Goal: Information Seeking & Learning: Find contact information

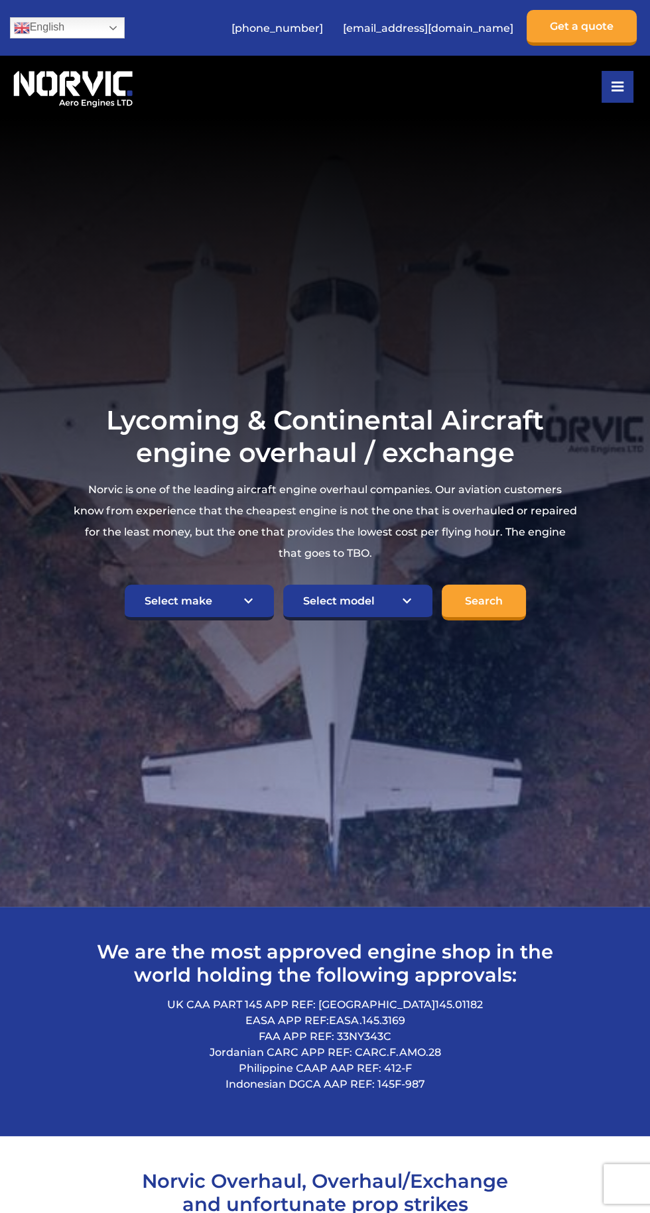
click at [356, 741] on section "Lycoming & Continental Aircraft engine overhaul / exchange Norvic is one of the…" at bounding box center [325, 512] width 650 height 789
click at [324, 691] on section "Lycoming & Continental Aircraft engine overhaul / exchange Norvic is one of the…" at bounding box center [325, 512] width 650 height 789
click at [321, 794] on section "Lycoming & Continental Aircraft engine overhaul / exchange Norvic is one of the…" at bounding box center [325, 512] width 650 height 789
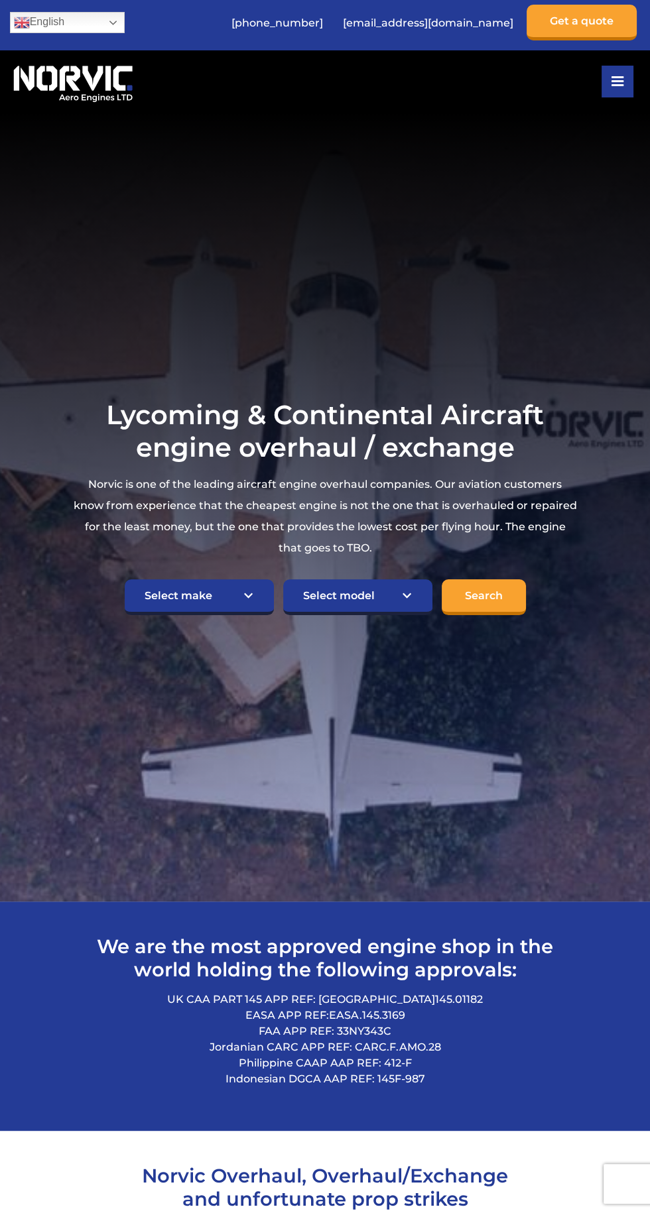
scroll to position [5, 0]
click at [391, 722] on section "Lycoming & Continental Aircraft engine overhaul / exchange Norvic is one of the…" at bounding box center [325, 507] width 650 height 789
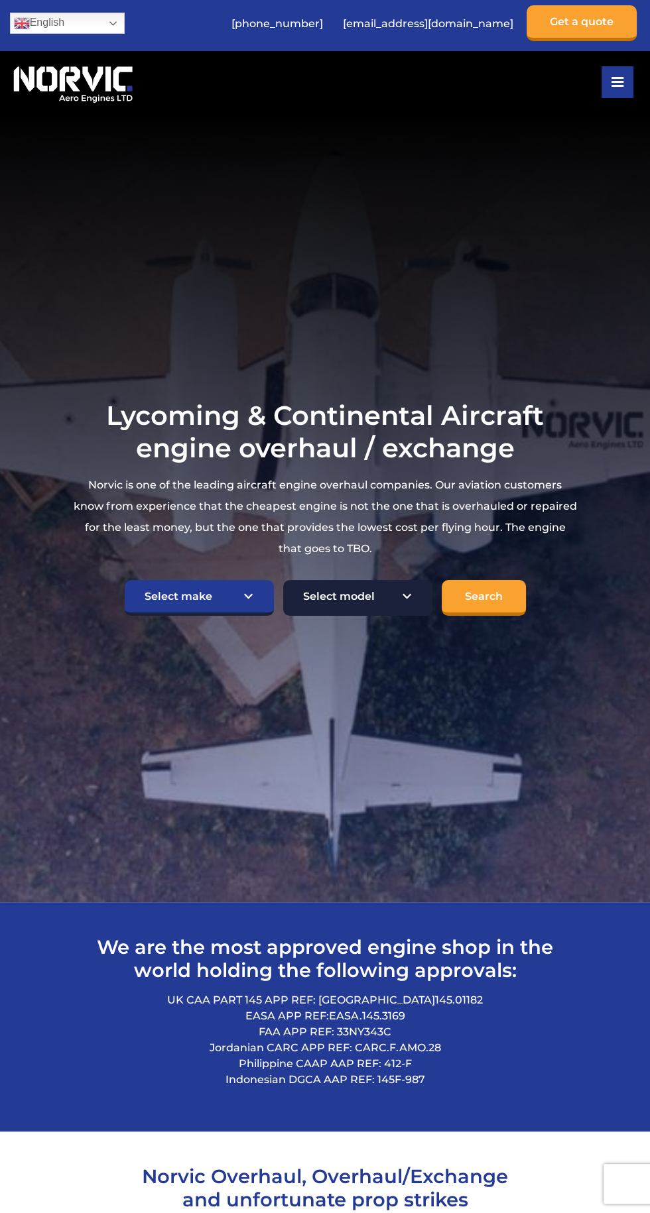
click at [326, 616] on select "Select model American Champion 7KCAB Bellanca Citabria IO-320-E2A Beech 23 Musk…" at bounding box center [357, 598] width 149 height 36
select select "495"
click at [283, 614] on select "Select model American Champion 7KCAB Bellanca Citabria IO-320-E2A Beech 23 Musk…" at bounding box center [357, 598] width 149 height 36
click at [572, 616] on form "Select make TCM Continental Lycoming Select model American Champion 7KCAB Bella…" at bounding box center [325, 593] width 505 height 46
click at [621, 526] on section "Lycoming & Continental Aircraft engine overhaul / exchange Norvic is one of the…" at bounding box center [325, 507] width 650 height 789
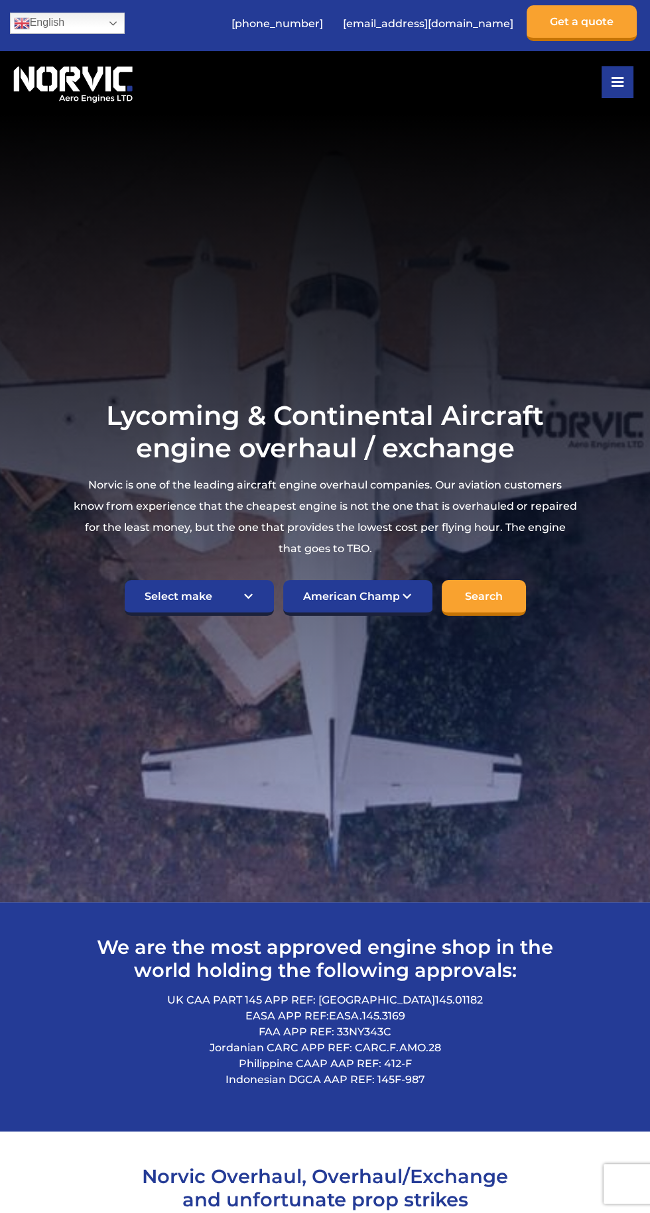
click at [593, 336] on section "Lycoming & Continental Aircraft engine overhaul / exchange Norvic is one of the…" at bounding box center [325, 507] width 650 height 789
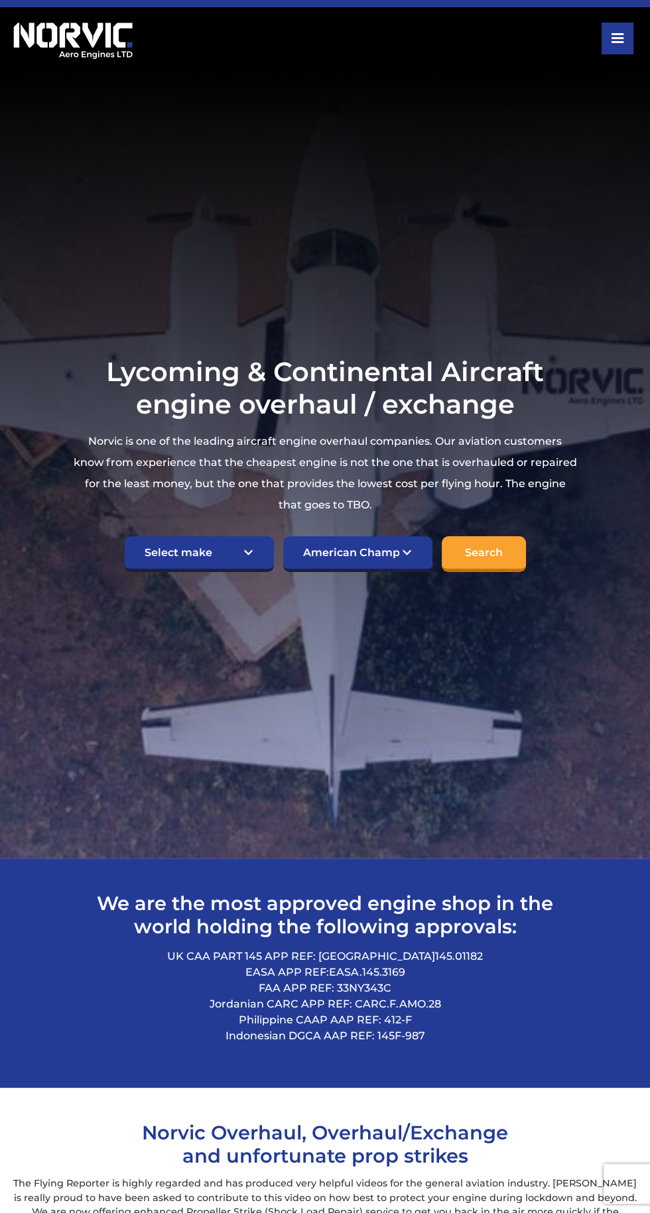
scroll to position [56, 0]
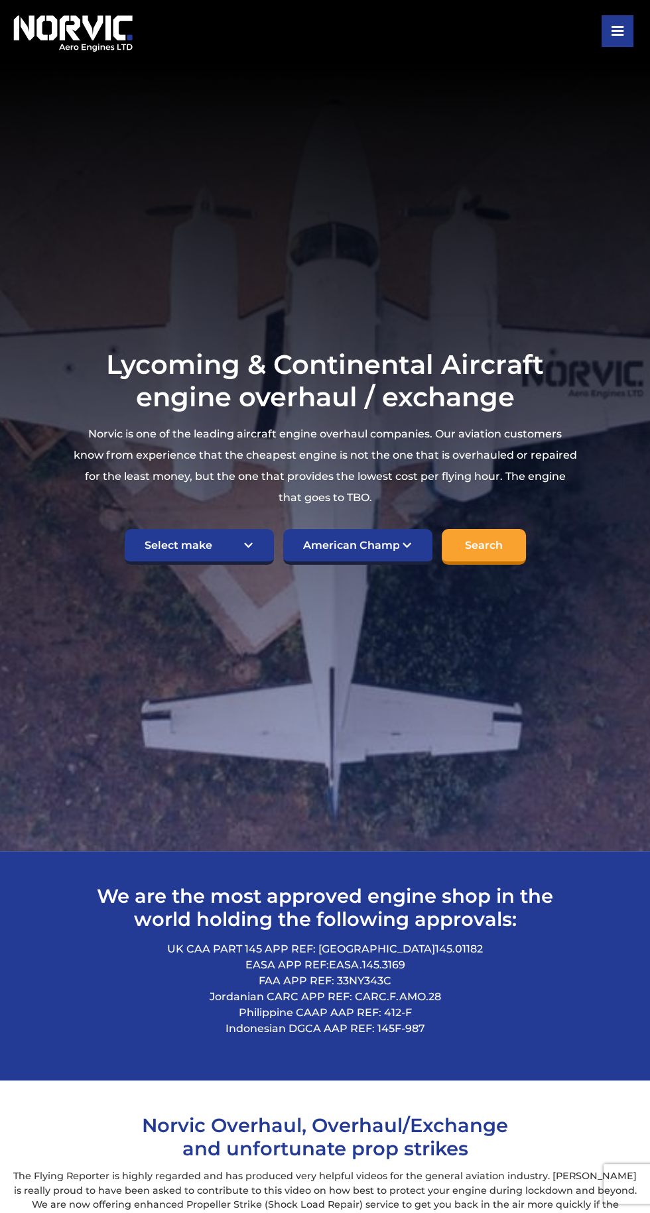
click at [561, 194] on section "Lycoming & Continental Aircraft engine overhaul / exchange Norvic is one of the…" at bounding box center [325, 456] width 650 height 789
click at [553, 356] on section "Lycoming & Continental Aircraft engine overhaul / exchange Norvic is one of the…" at bounding box center [325, 456] width 650 height 789
click at [596, 676] on section "Lycoming & Continental Aircraft engine overhaul / exchange Norvic is one of the…" at bounding box center [325, 456] width 650 height 789
click at [575, 938] on section "We are the most approved engine shop in the world holding the following approva…" at bounding box center [325, 965] width 650 height 229
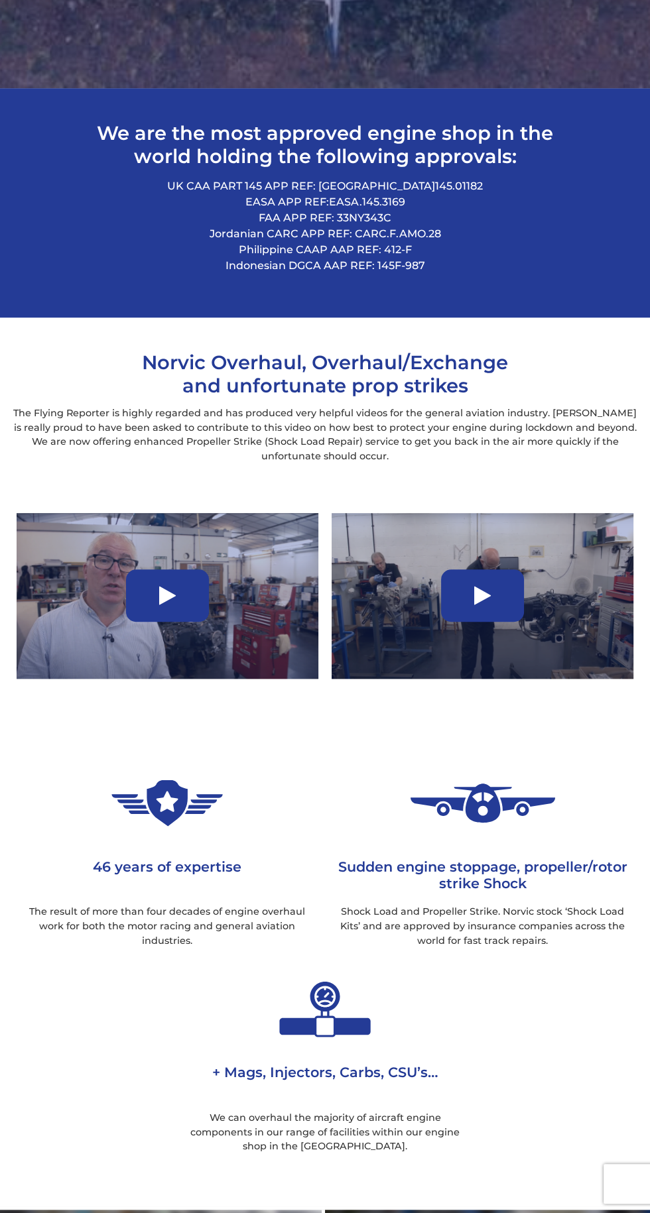
scroll to position [803, 0]
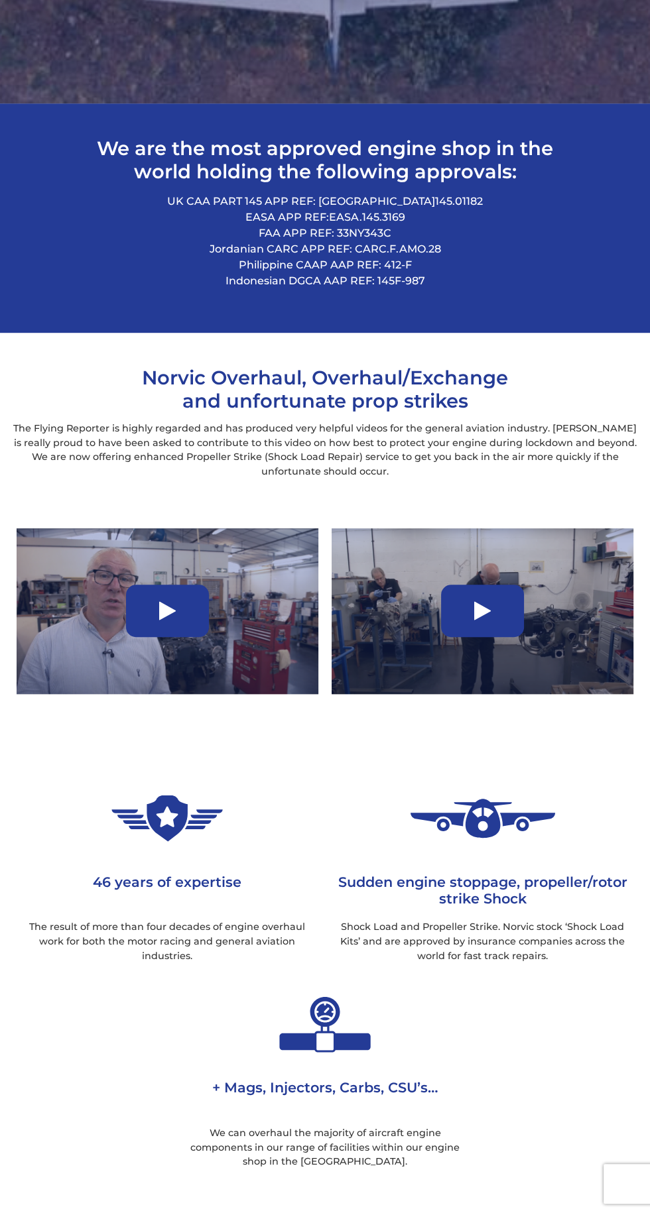
click at [518, 963] on p "Shock Load and Propeller Strike. Norvic stock ‘Shock Load Kits’ and are approve…" at bounding box center [482, 941] width 295 height 43
click at [398, 268] on p "UK CAA PART 145 APP REF: UK.145.01182 EASA APP REF: EASA.145.3169 FAA APP REF: …" at bounding box center [325, 241] width 511 height 95
click at [208, 694] on div at bounding box center [168, 611] width 302 height 166
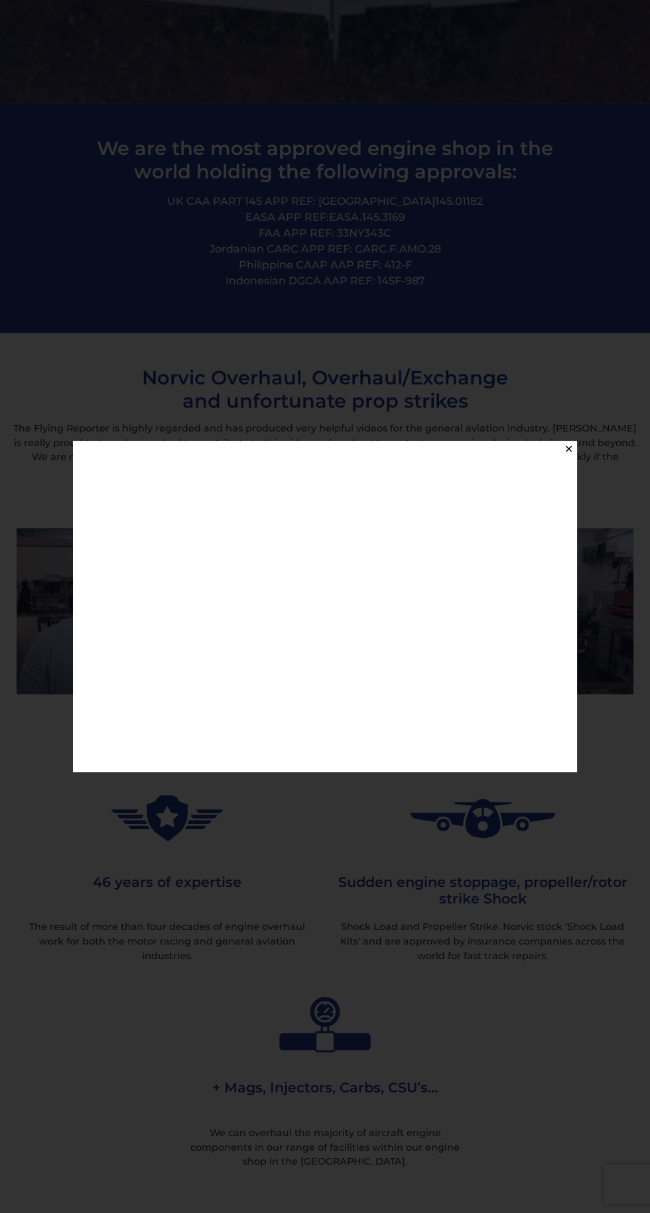
click at [429, 1156] on div "✕" at bounding box center [325, 606] width 650 height 1213
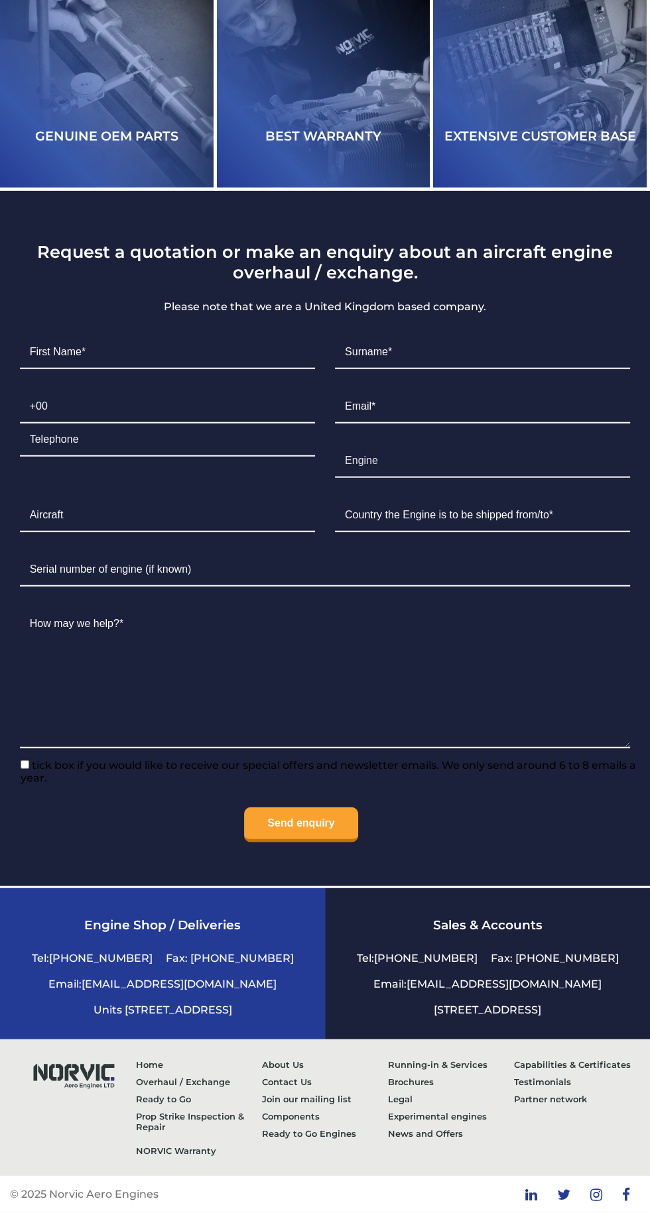
scroll to position [3113, 0]
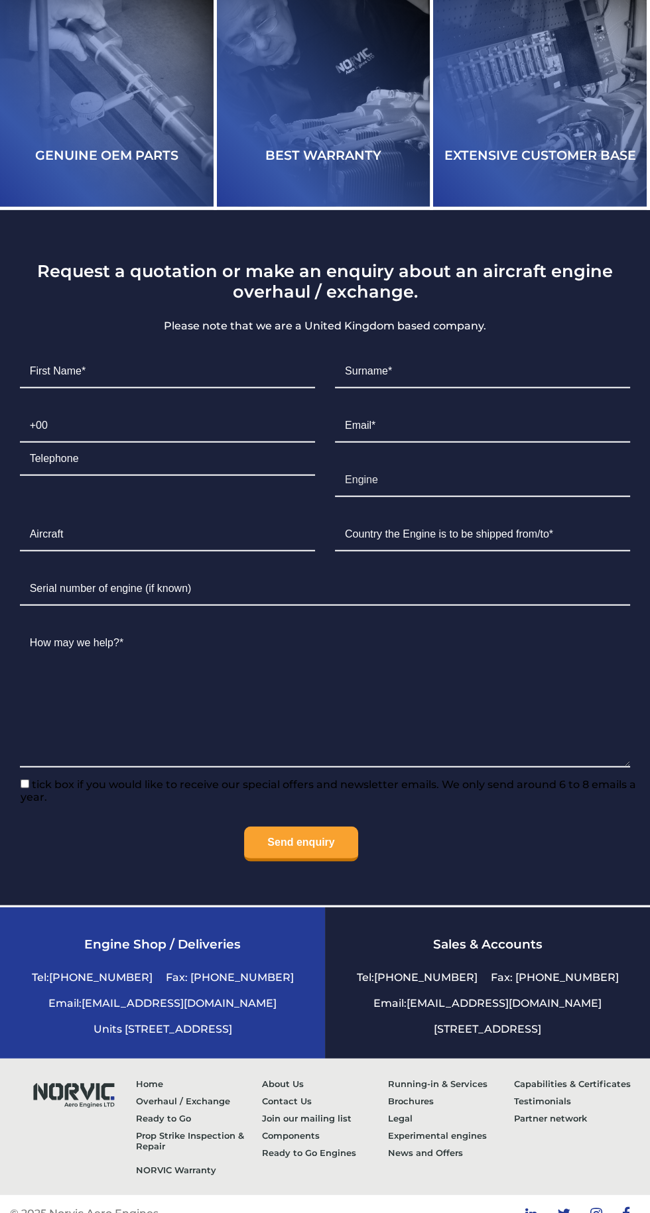
click at [520, 990] on li "Fax: [PHONE_NUMBER]" at bounding box center [554, 978] width 141 height 26
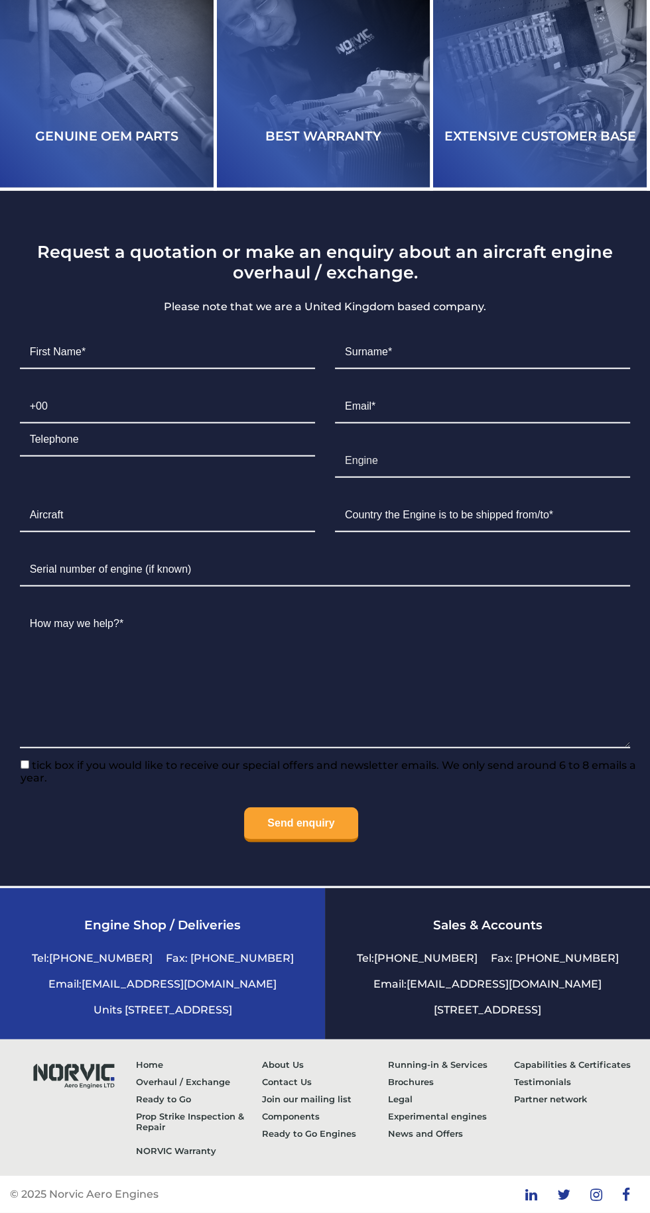
scroll to position [3285, 0]
click at [326, 823] on input "Send enquiry" at bounding box center [300, 824] width 113 height 35
click at [344, 853] on section "Request a quotation or make an enquiry about an aircraft engine overhaul / exch…" at bounding box center [325, 538] width 650 height 695
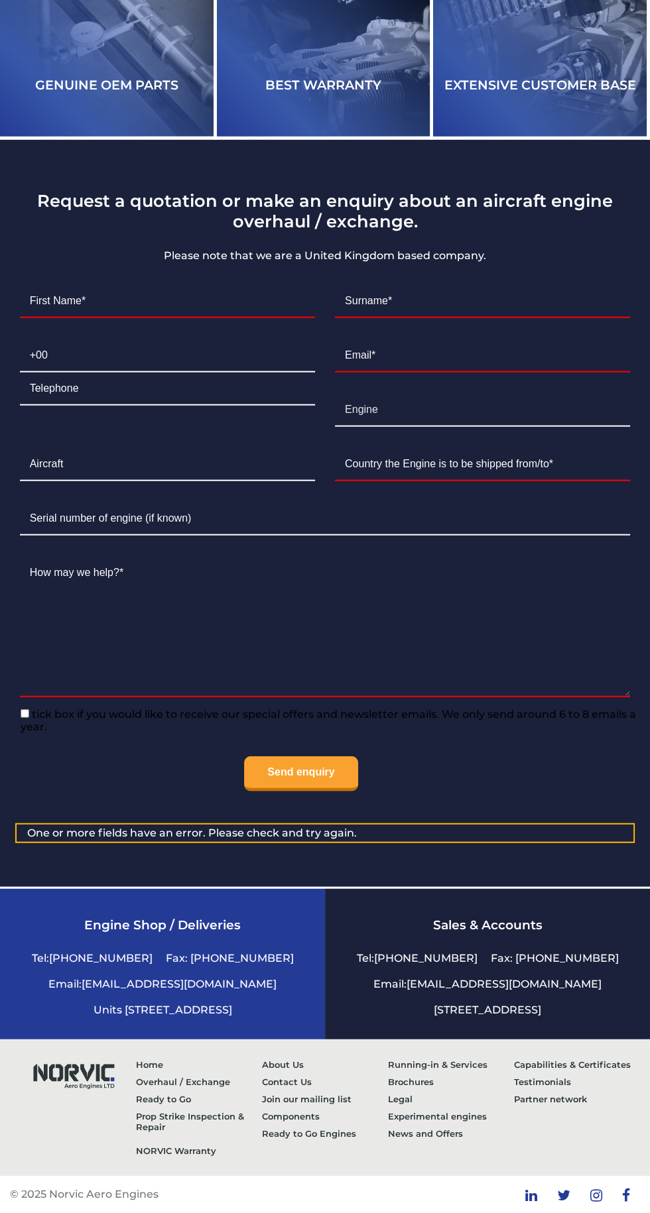
click at [239, 1023] on li "Units [STREET_ADDRESS]" at bounding box center [163, 1010] width 152 height 26
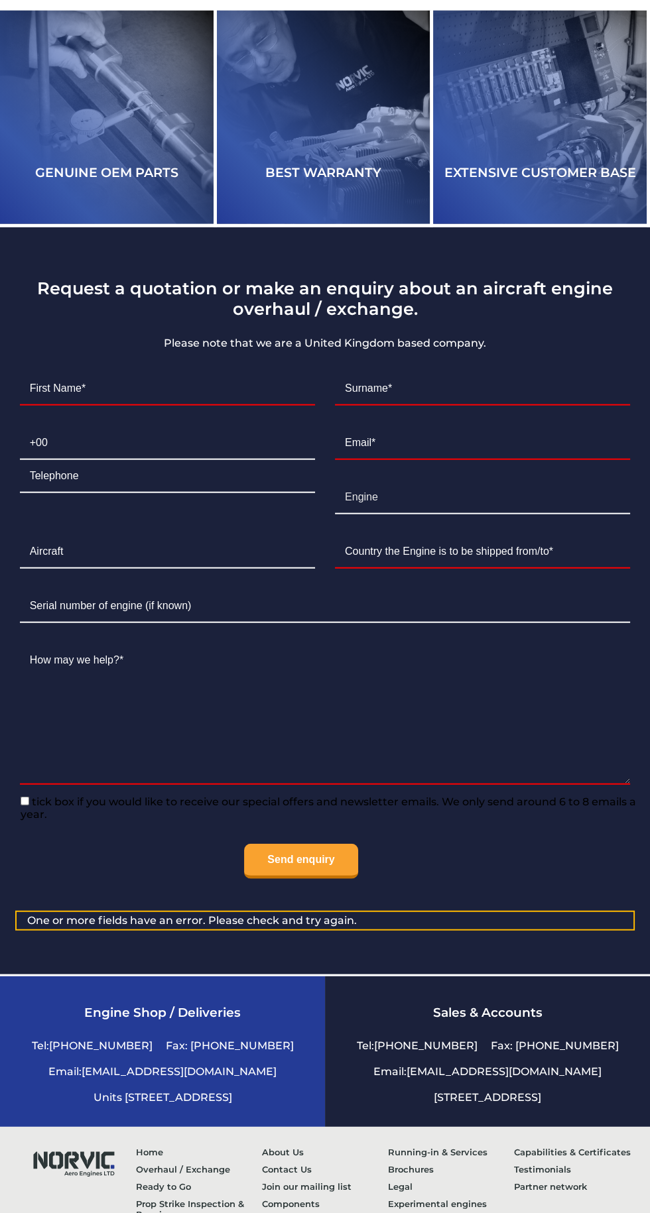
scroll to position [3111, 0]
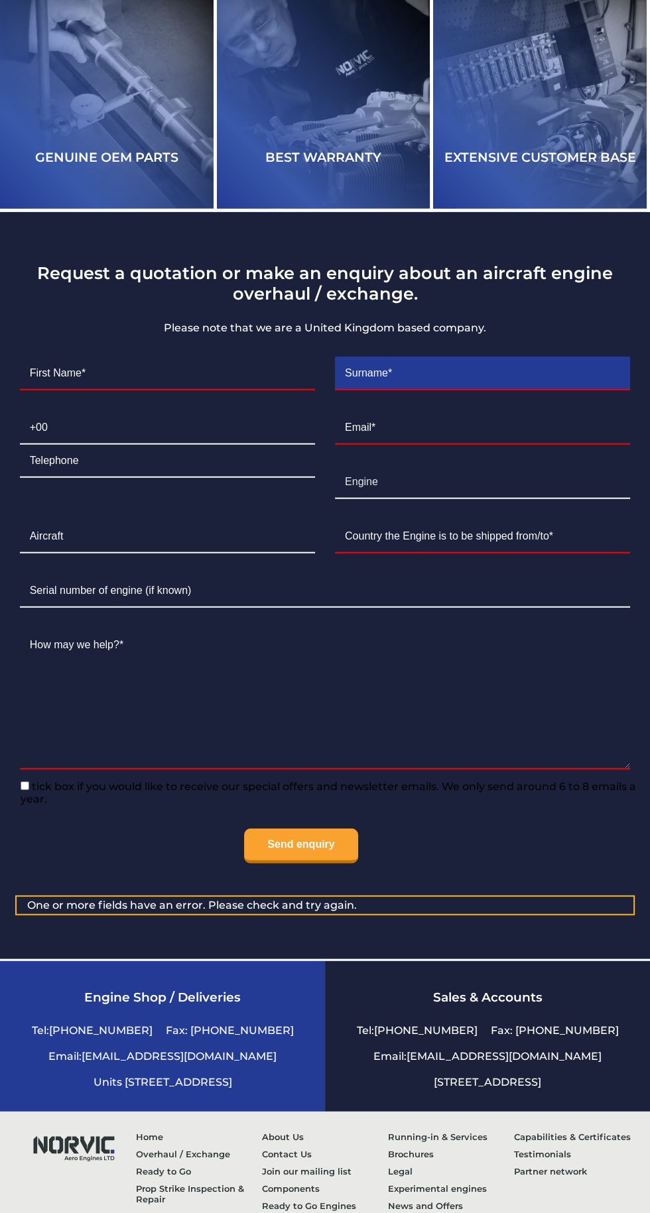
click at [542, 390] on input "Contact form" at bounding box center [482, 373] width 295 height 33
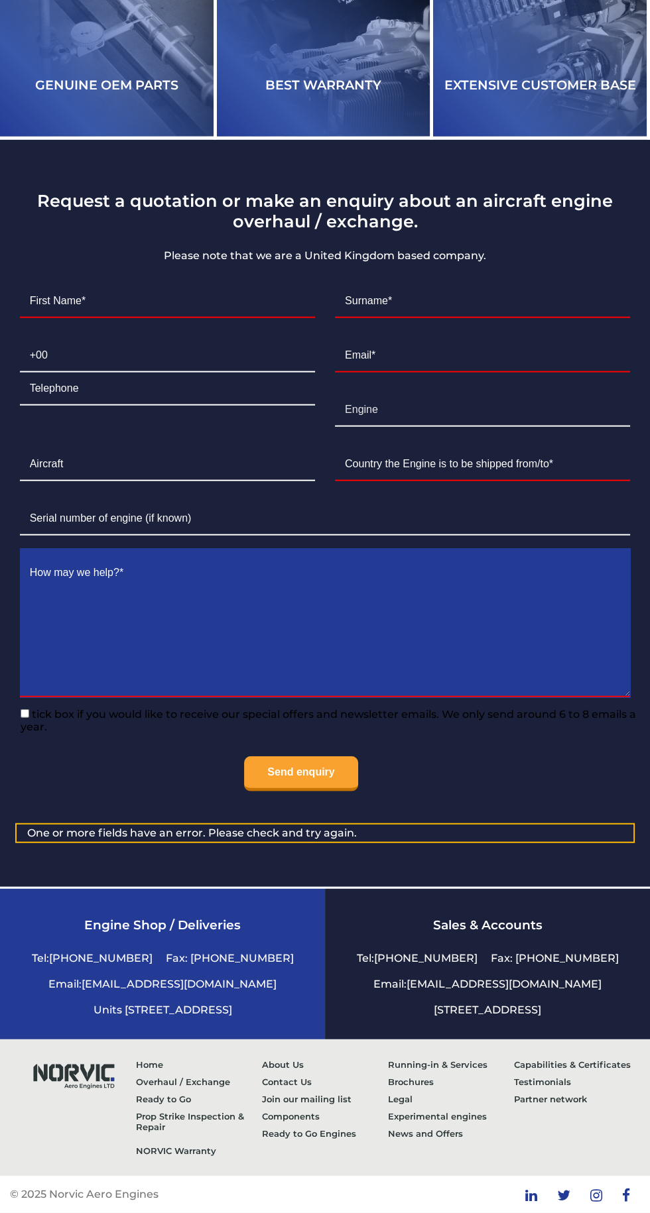
click at [534, 697] on textarea "Contact form" at bounding box center [325, 627] width 611 height 141
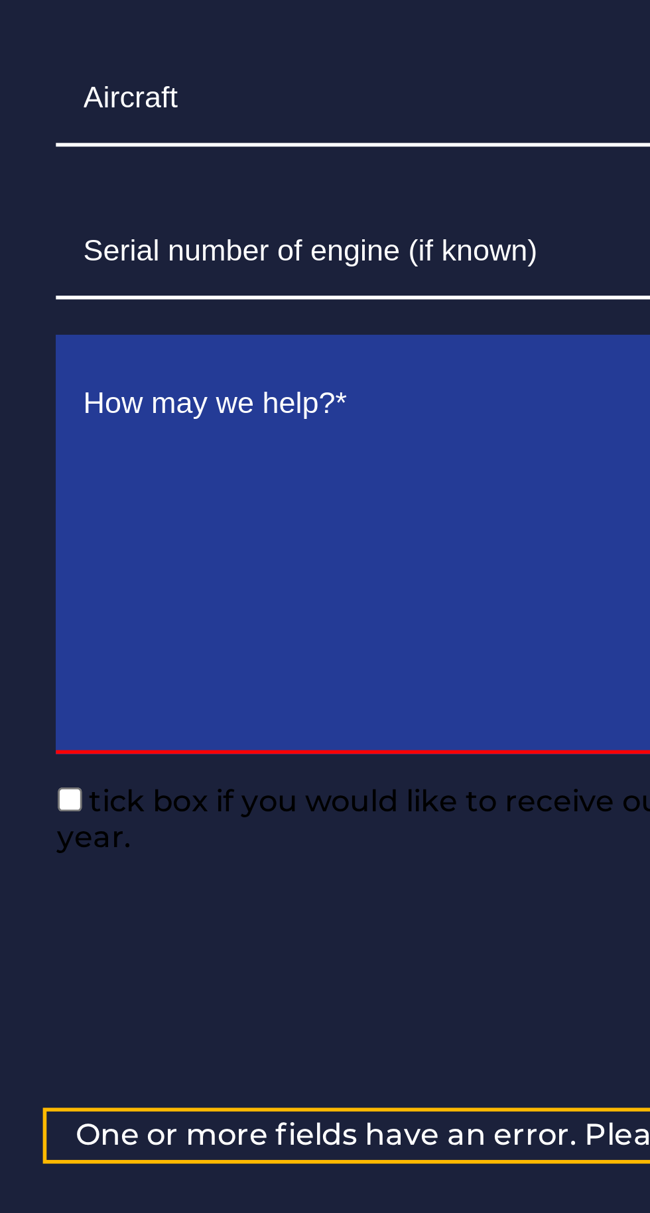
scroll to position [3174, 0]
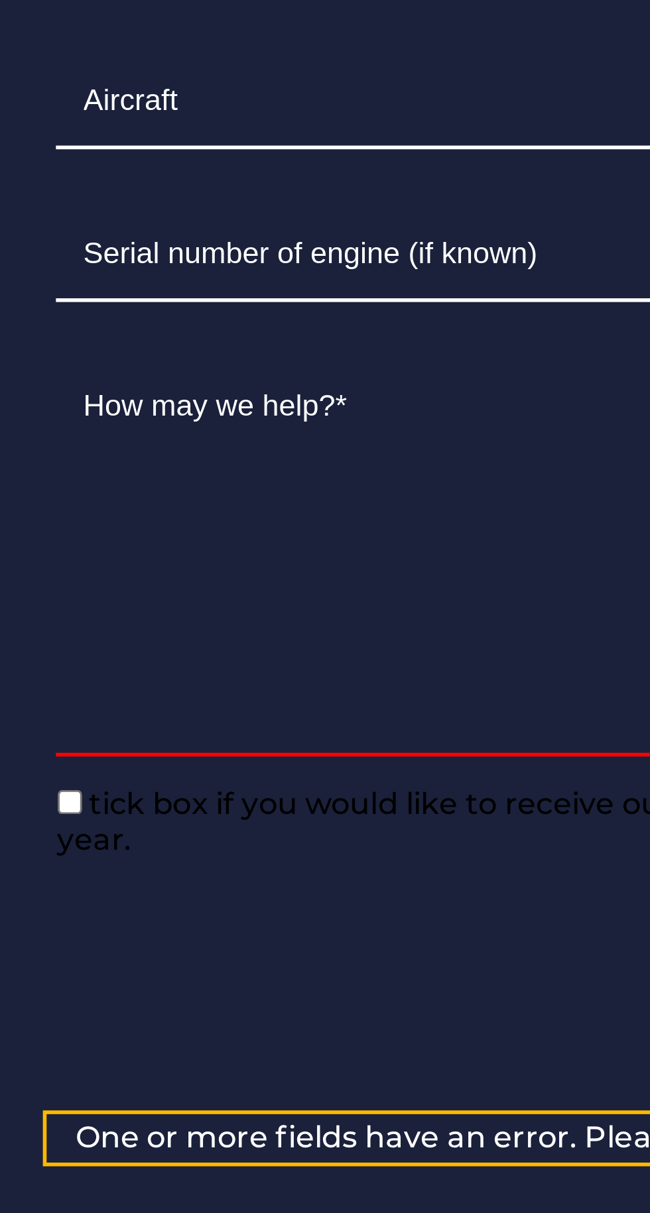
click at [159, 556] on li "Serial Number" at bounding box center [325, 529] width 630 height 54
click at [161, 577] on ul "First Name* The field is required. Surname* The field is required. Telephone Em…" at bounding box center [325, 548] width 630 height 528
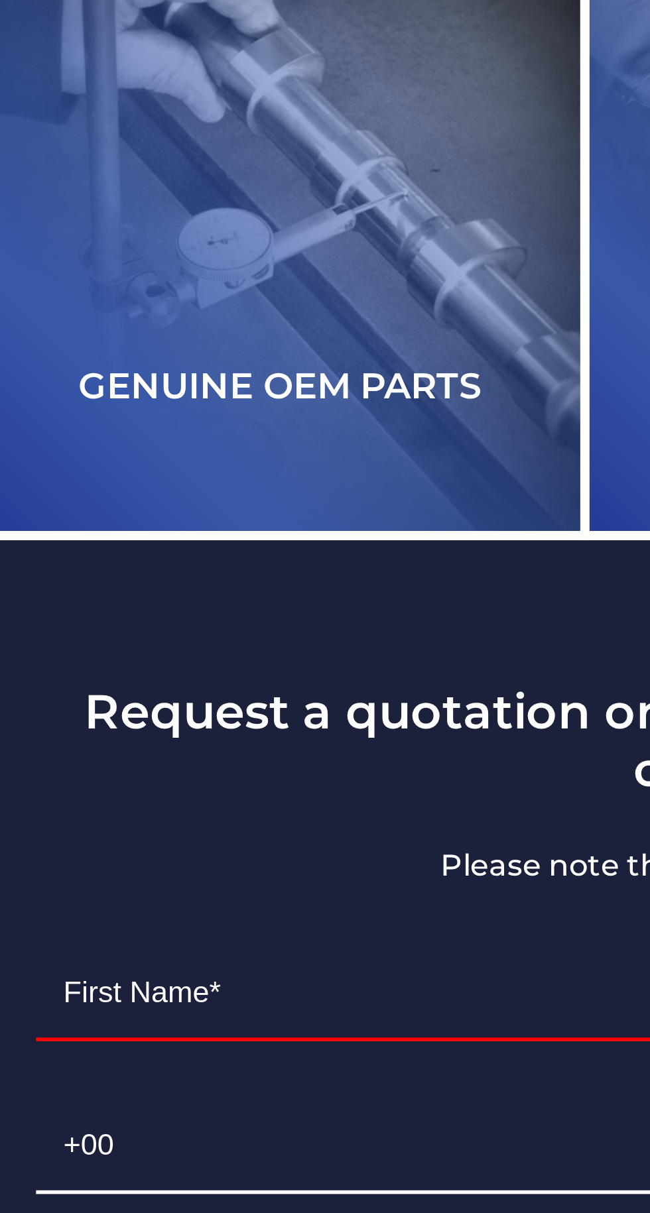
scroll to position [3128, 0]
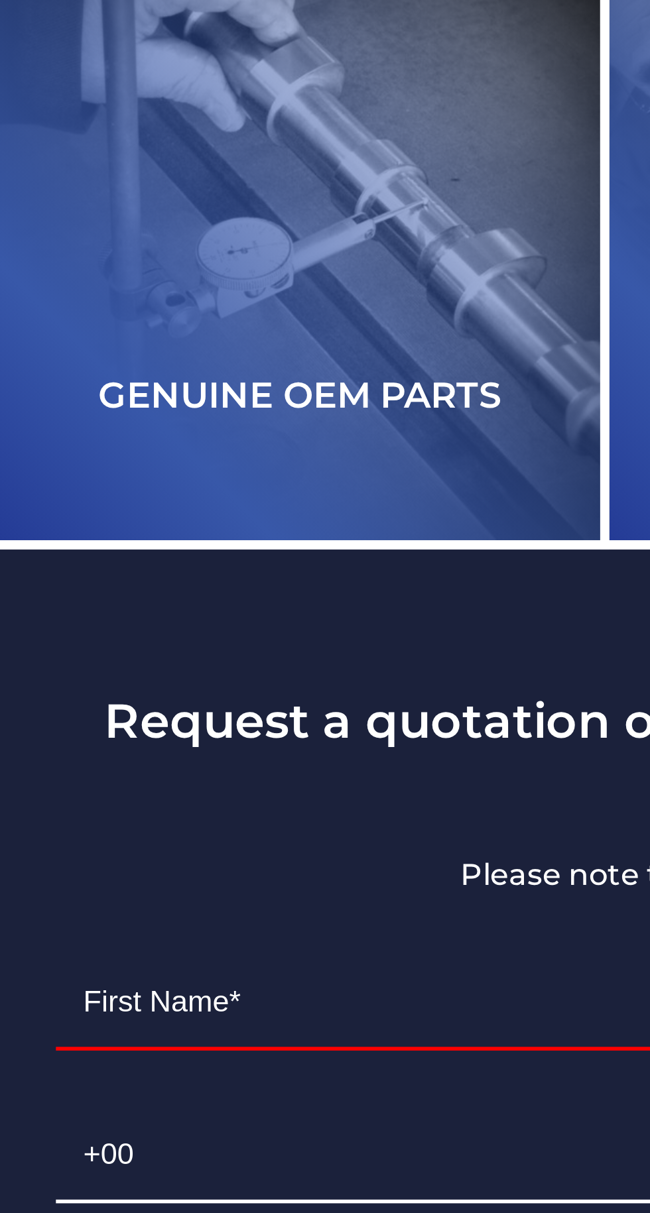
click at [158, 182] on h2 "Genuine OEM parts" at bounding box center [106, 140] width 213 height 82
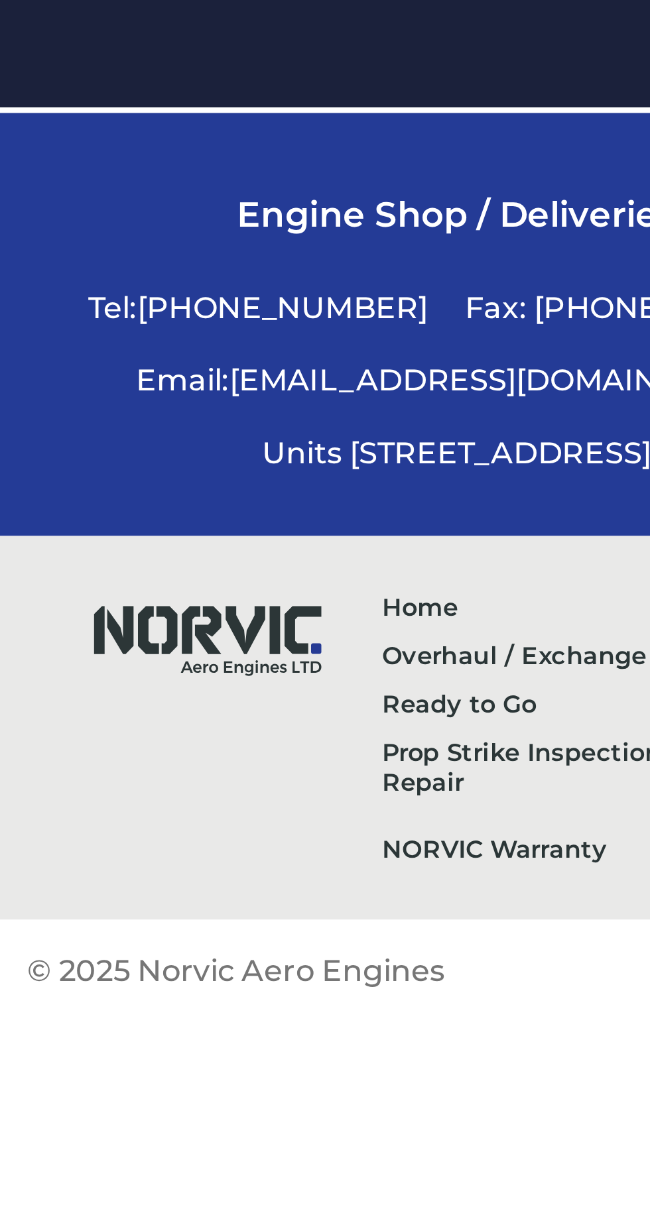
scroll to position [3232, 0]
click at [192, 1023] on li "Units [STREET_ADDRESS]" at bounding box center [163, 1010] width 152 height 26
click at [186, 1023] on li "Units [STREET_ADDRESS]" at bounding box center [163, 1010] width 152 height 26
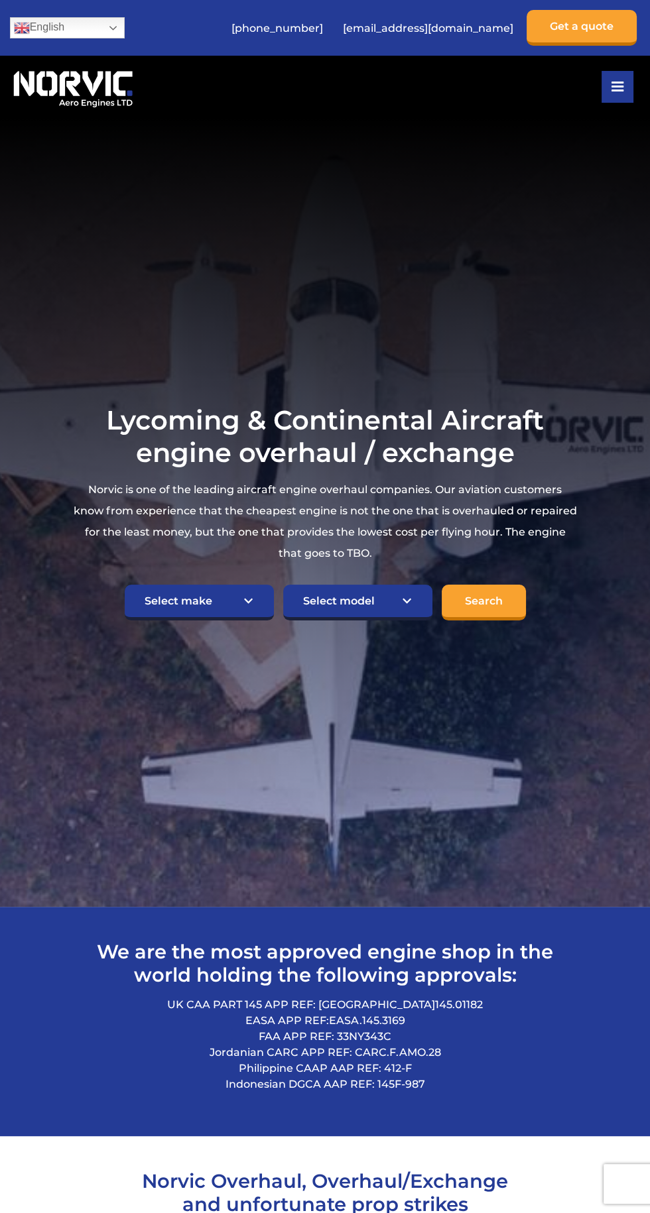
click at [629, 871] on section "Lycoming & Continental Aircraft engine overhaul / exchange Norvic is one of the…" at bounding box center [325, 512] width 650 height 789
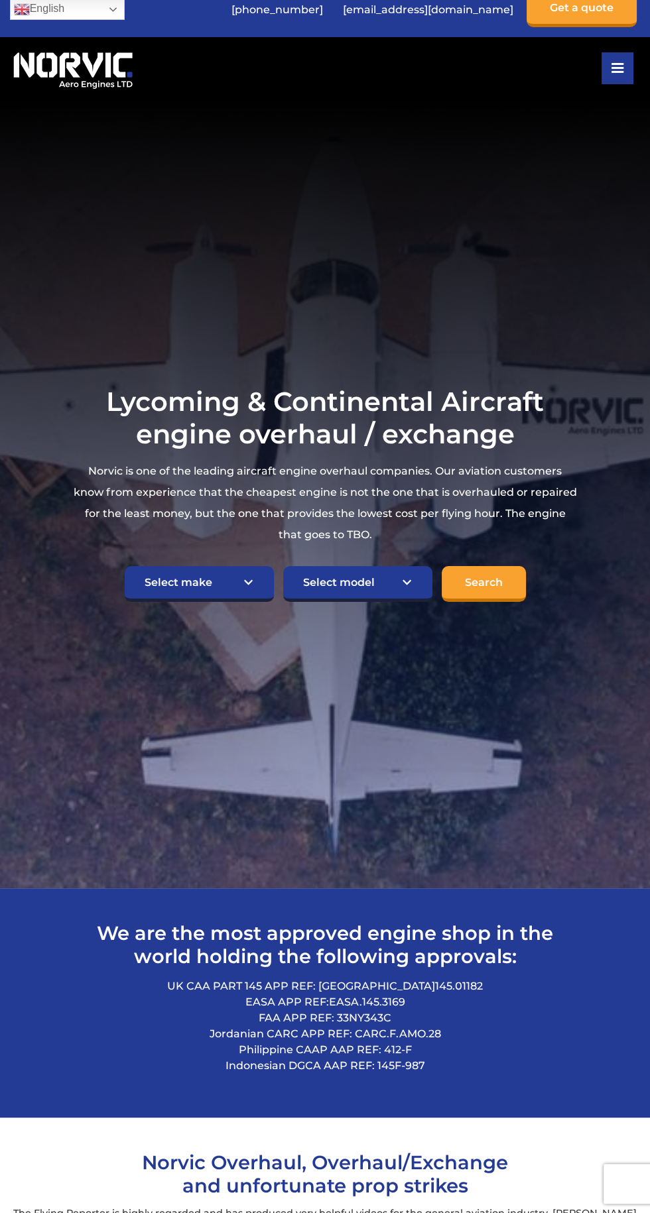
scroll to position [64, 0]
